Goal: Transaction & Acquisition: Purchase product/service

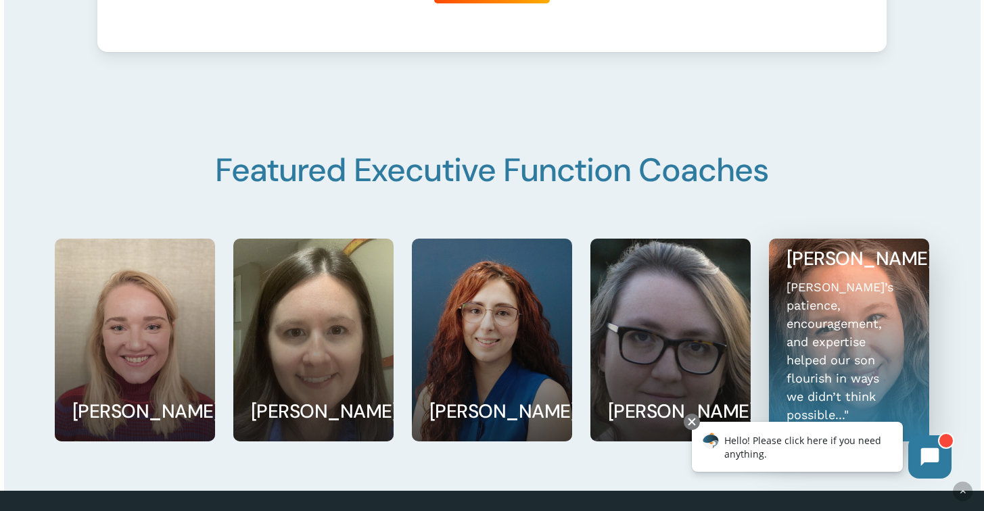
scroll to position [2441, 0]
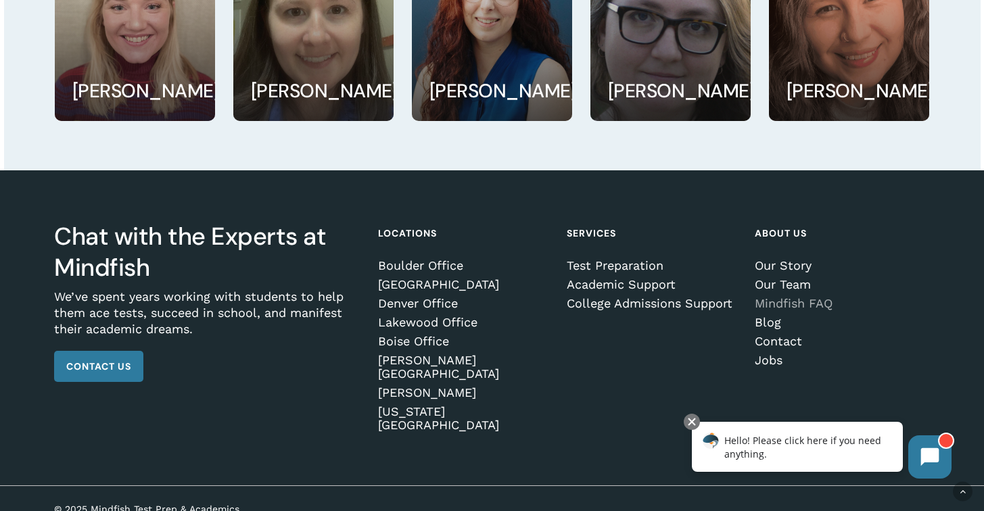
click at [783, 311] on link "Mindfish FAQ" at bounding box center [840, 304] width 171 height 14
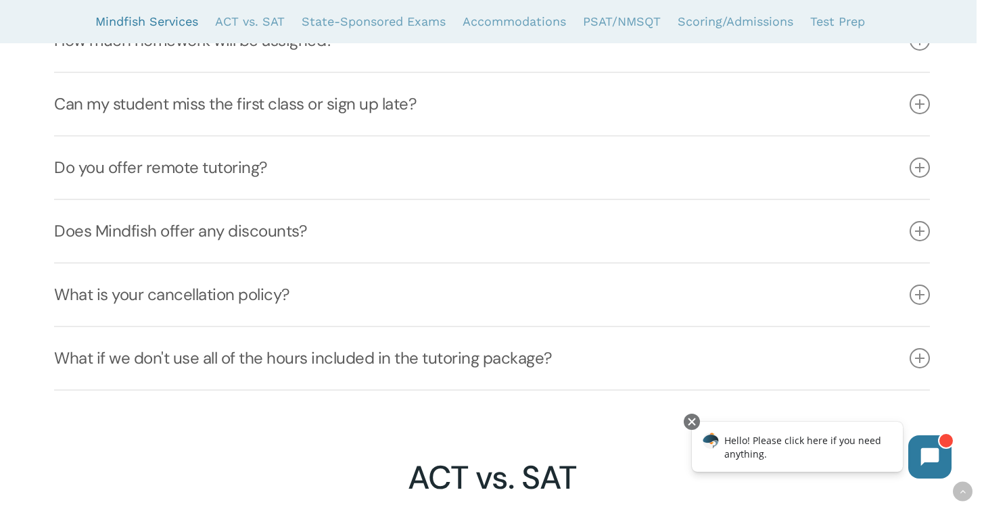
scroll to position [1172, 0]
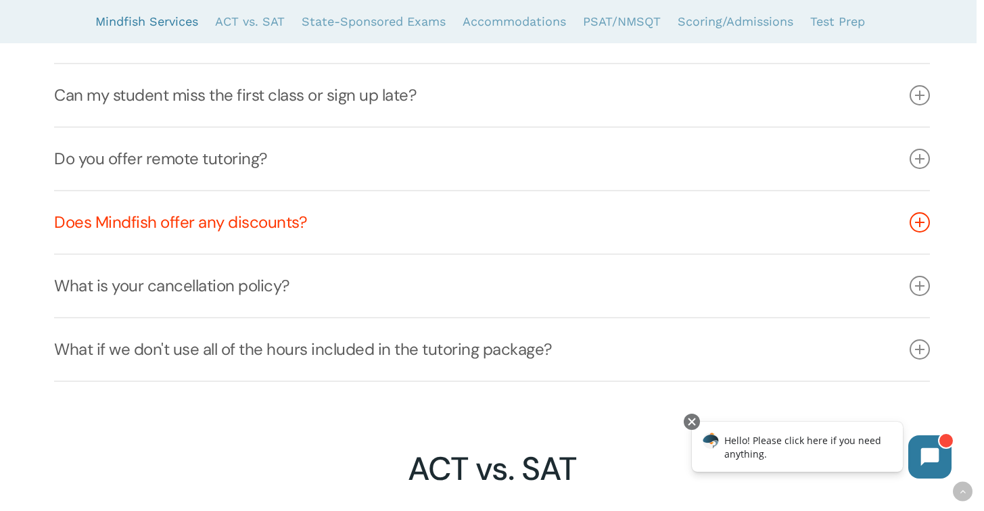
click at [227, 220] on link "Does Mindfish offer any discounts?" at bounding box center [491, 222] width 875 height 62
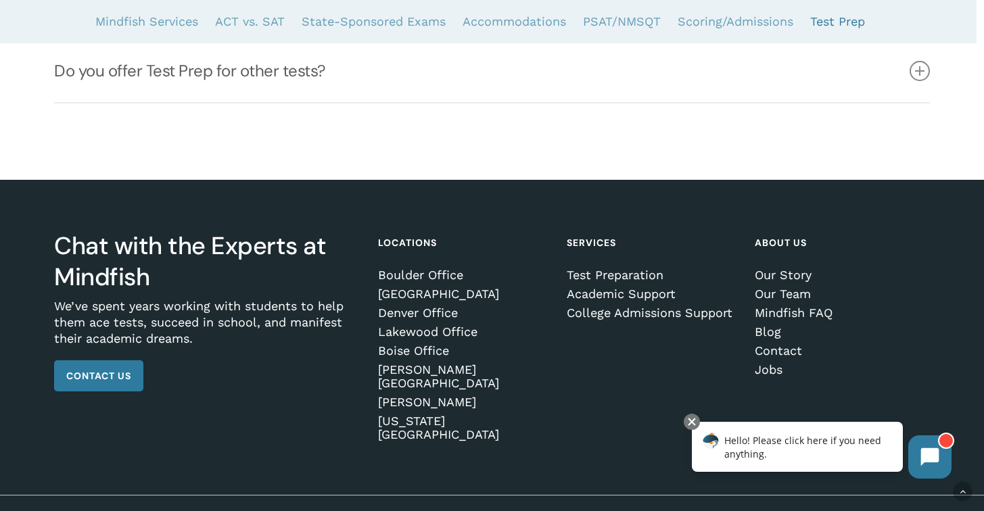
scroll to position [4676, 0]
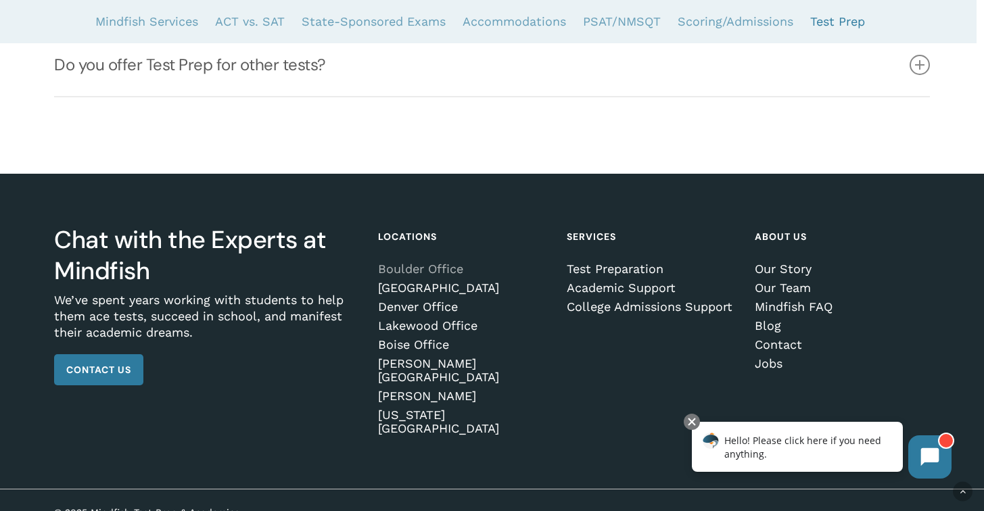
click at [423, 276] on link "Boulder Office" at bounding box center [463, 269] width 171 height 14
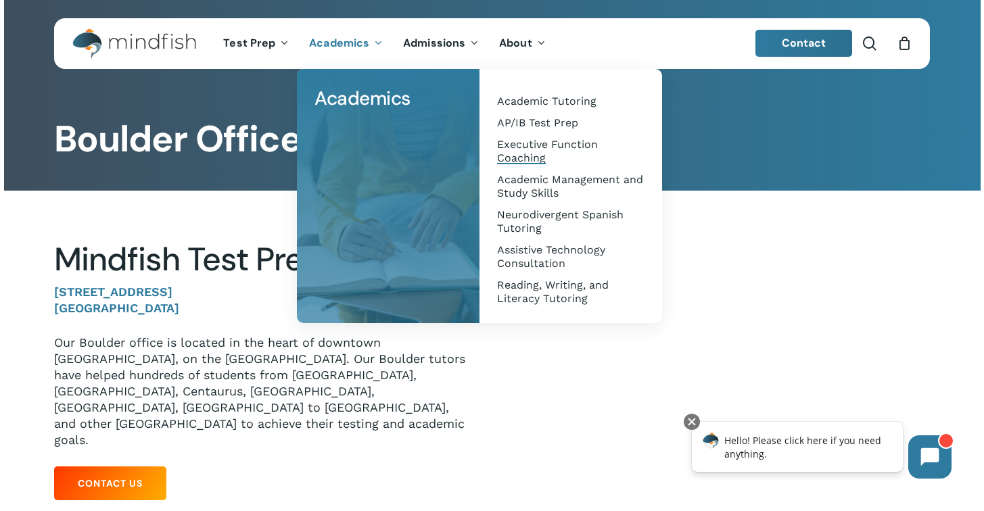
click at [538, 143] on span "Executive Function Coaching" at bounding box center [547, 151] width 101 height 26
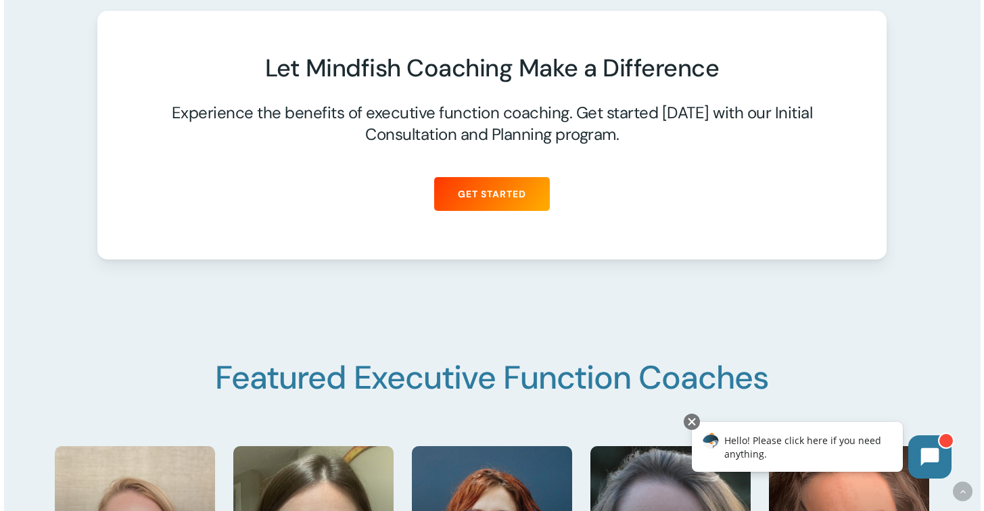
scroll to position [1860, 0]
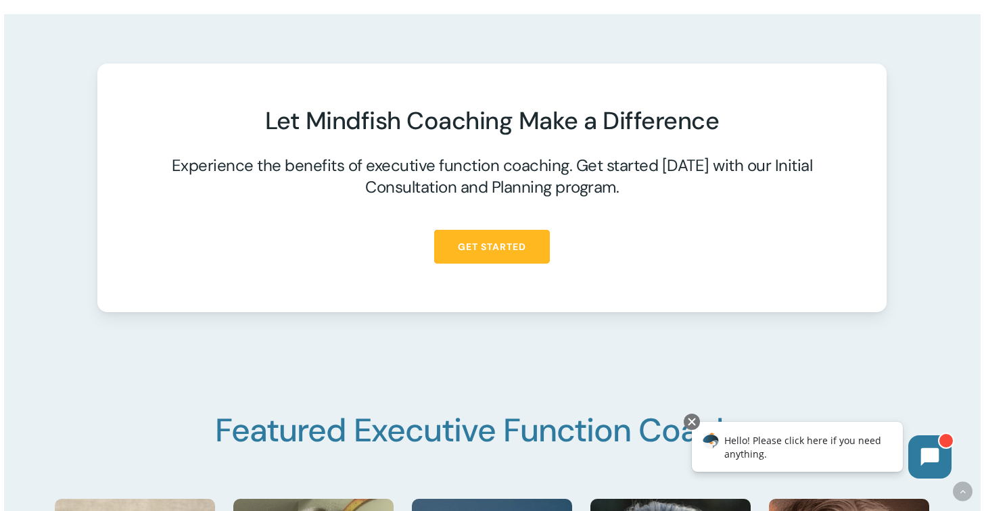
click at [499, 254] on span "Get Started" at bounding box center [492, 247] width 68 height 14
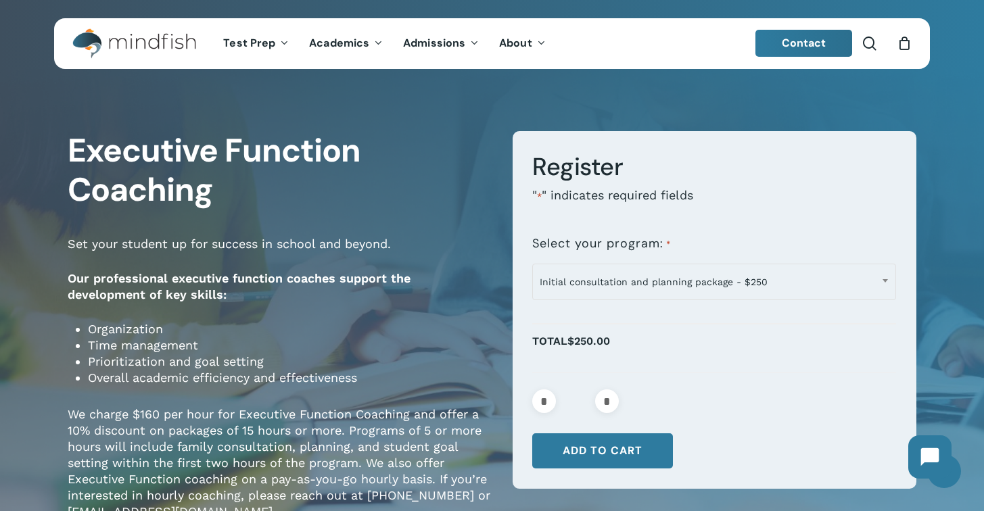
scroll to position [187, 0]
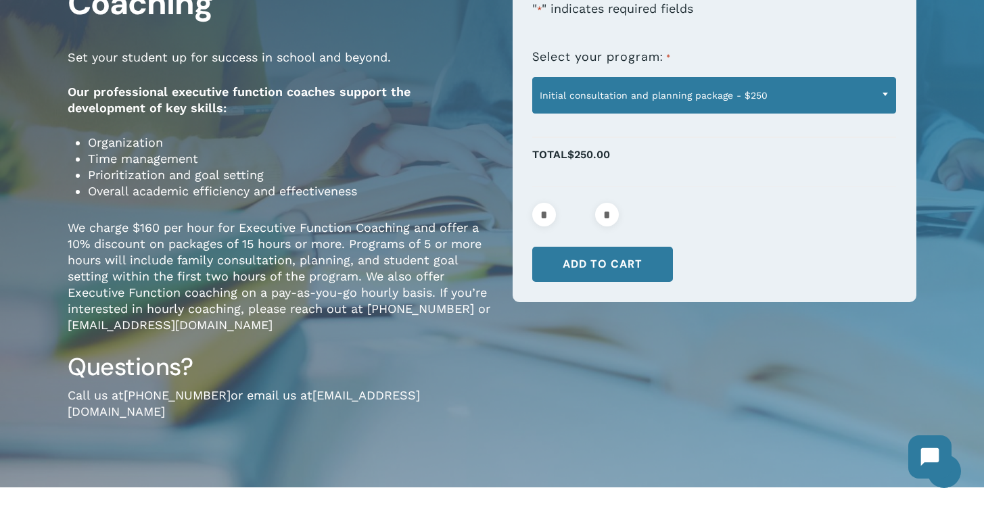
click at [868, 104] on span "Initial consultation and planning package - $250" at bounding box center [714, 95] width 363 height 28
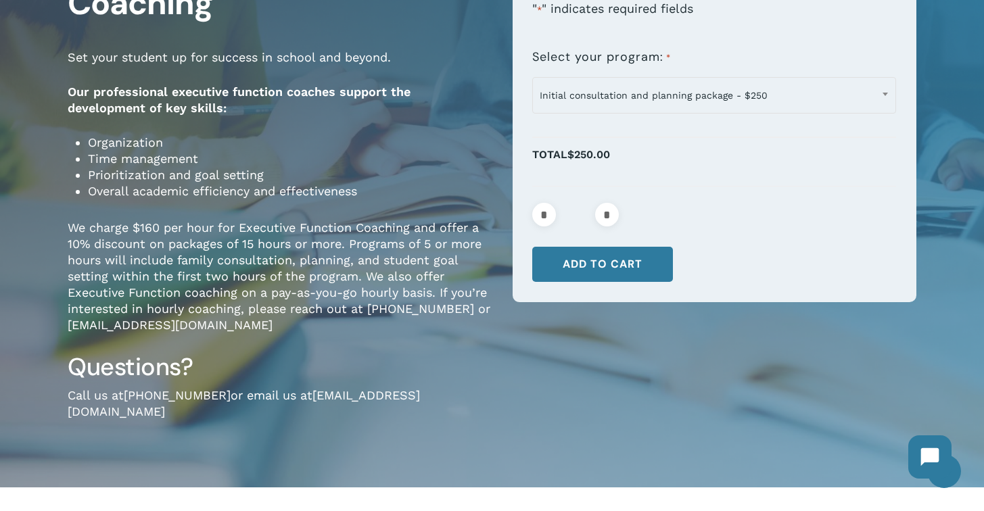
click at [955, 123] on div "**********" at bounding box center [492, 192] width 984 height 592
